Goal: Use online tool/utility: Utilize a website feature to perform a specific function

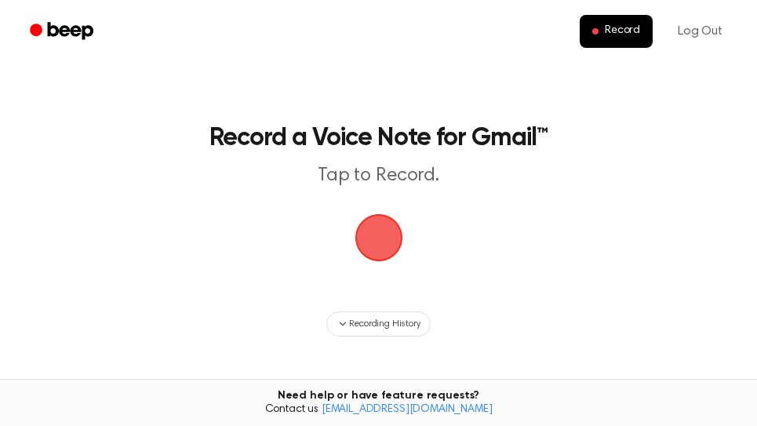
click at [391, 238] on span "button" at bounding box center [379, 238] width 80 height 80
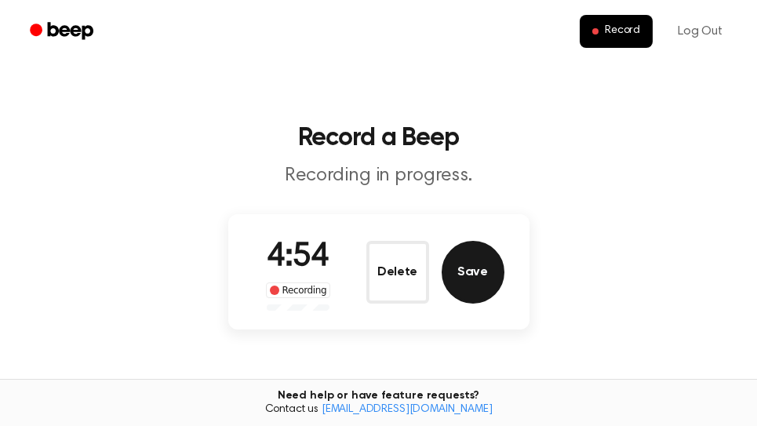
click at [471, 281] on button "Save" at bounding box center [473, 272] width 63 height 63
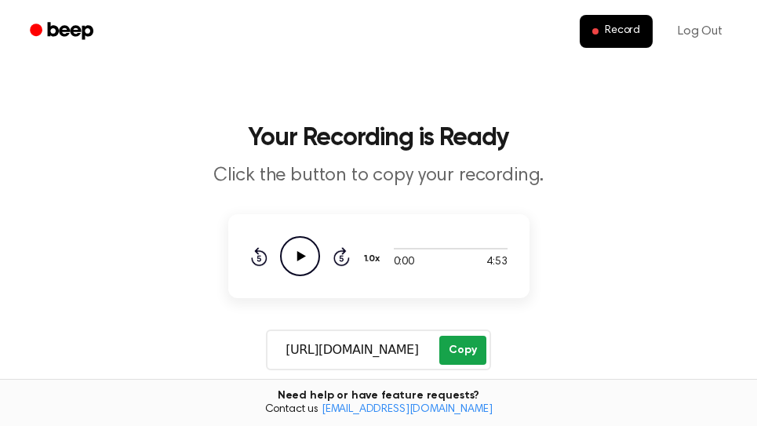
click at [471, 344] on button "Copy" at bounding box center [462, 350] width 46 height 29
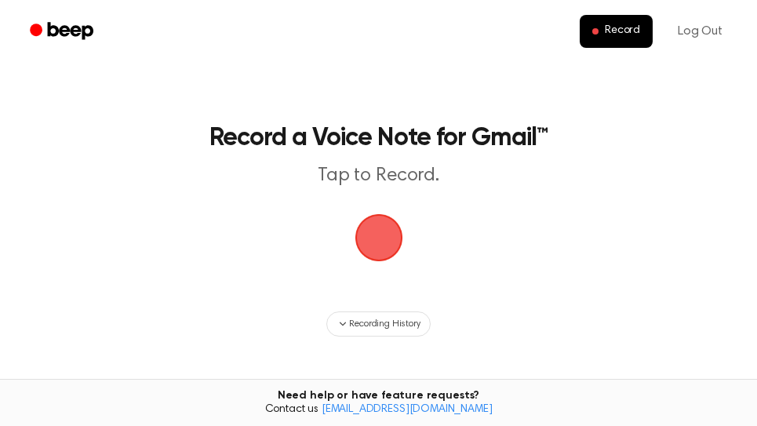
click at [363, 231] on span "button" at bounding box center [379, 238] width 44 height 44
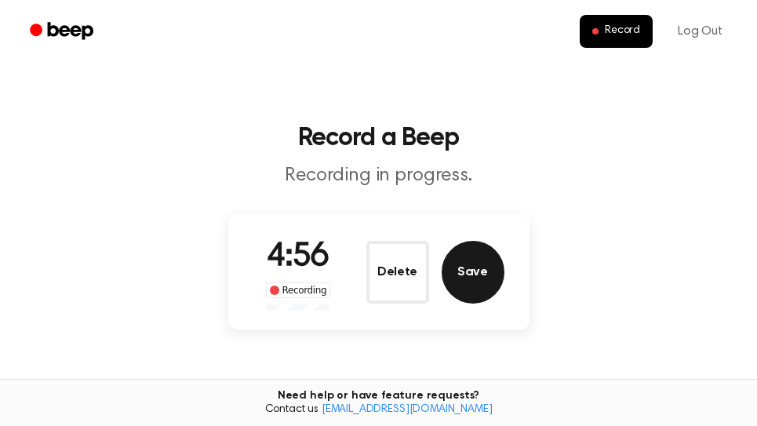
click at [481, 293] on button "Save" at bounding box center [473, 272] width 63 height 63
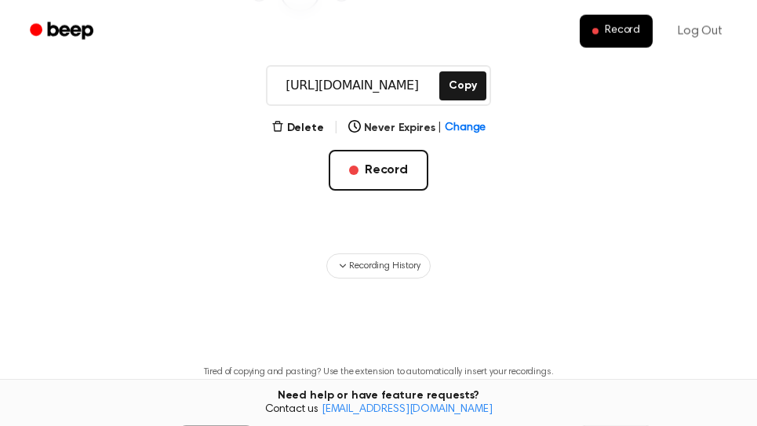
scroll to position [267, 0]
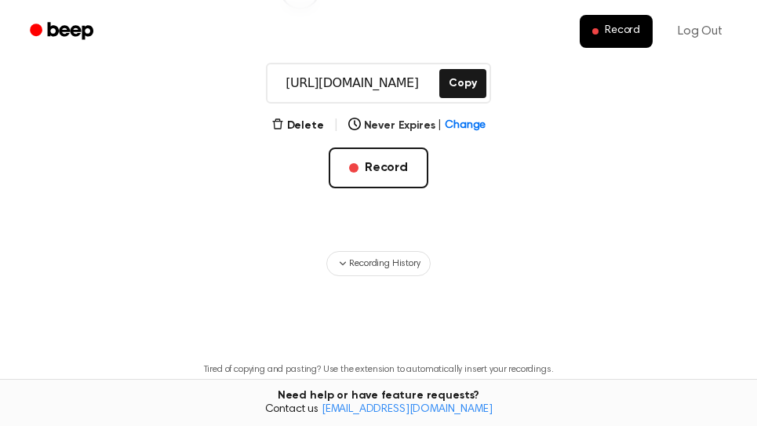
drag, startPoint x: 453, startPoint y: 76, endPoint x: 457, endPoint y: 67, distance: 10.2
click at [456, 77] on button "Copy" at bounding box center [462, 83] width 46 height 29
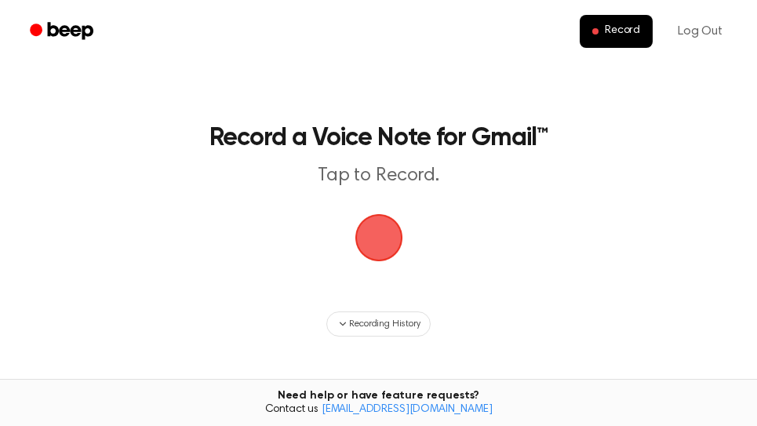
drag, startPoint x: 382, startPoint y: 248, endPoint x: 405, endPoint y: 202, distance: 51.6
click at [382, 247] on span "button" at bounding box center [379, 238] width 48 height 48
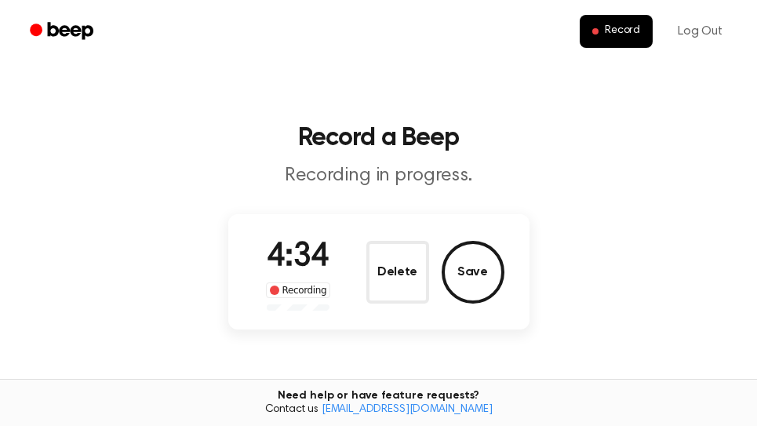
click at [482, 274] on button "Save" at bounding box center [473, 272] width 63 height 63
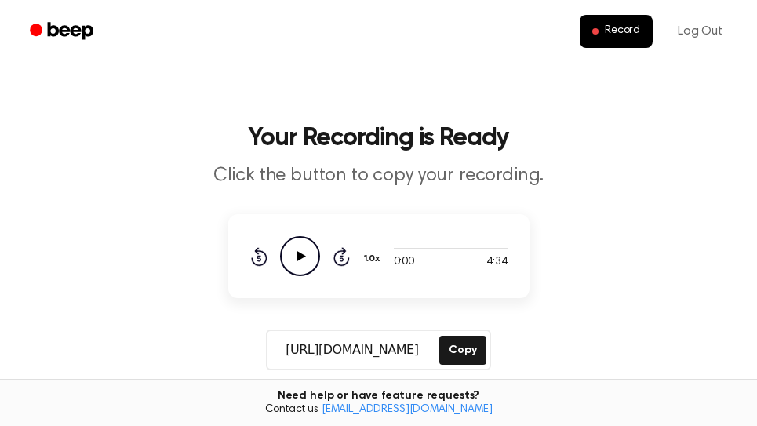
click at [468, 368] on div "https://beep.audio/A5JQKhQ Copy" at bounding box center [378, 349] width 224 height 41
click at [471, 354] on button "Copy" at bounding box center [462, 350] width 46 height 29
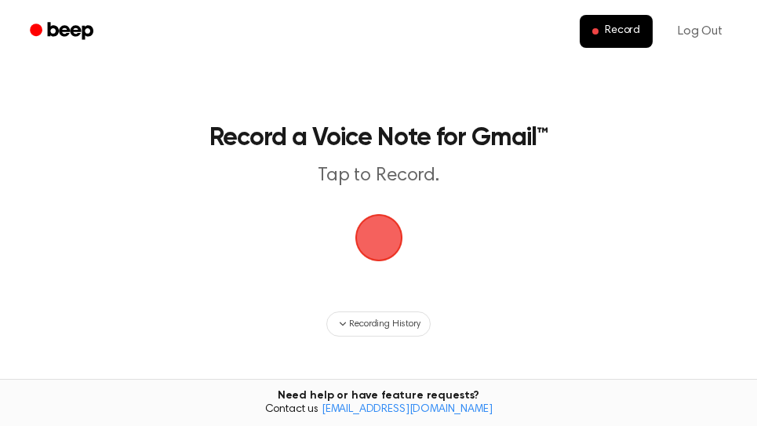
drag, startPoint x: 373, startPoint y: 234, endPoint x: 381, endPoint y: 189, distance: 45.4
click at [380, 231] on span "button" at bounding box center [379, 238] width 44 height 44
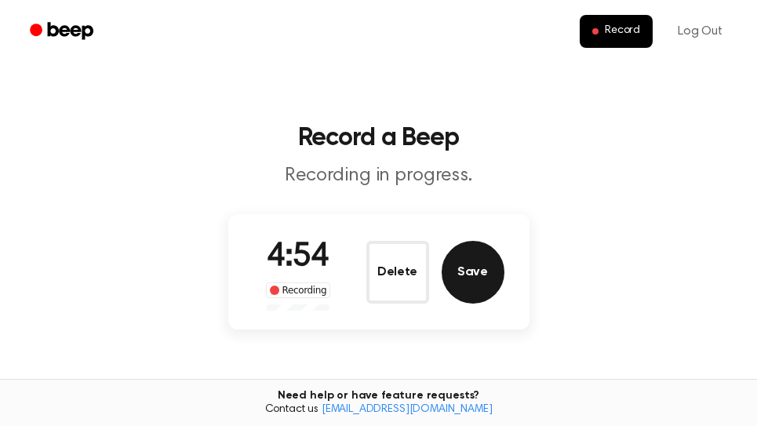
click at [484, 269] on button "Save" at bounding box center [473, 272] width 63 height 63
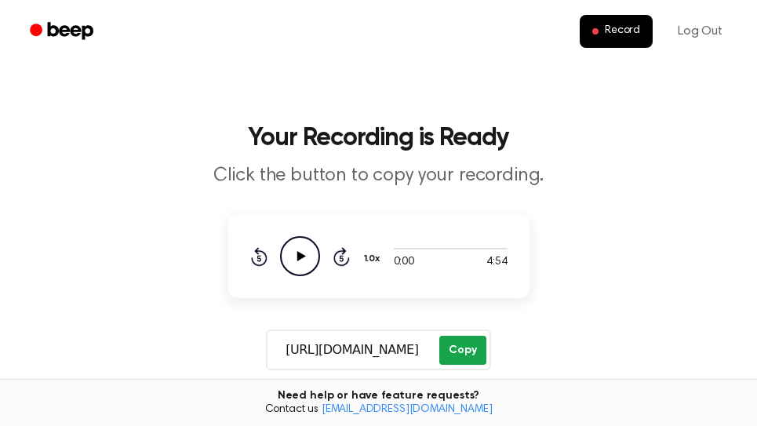
click at [458, 347] on button "Copy" at bounding box center [462, 350] width 46 height 29
